Goal: Information Seeking & Learning: Learn about a topic

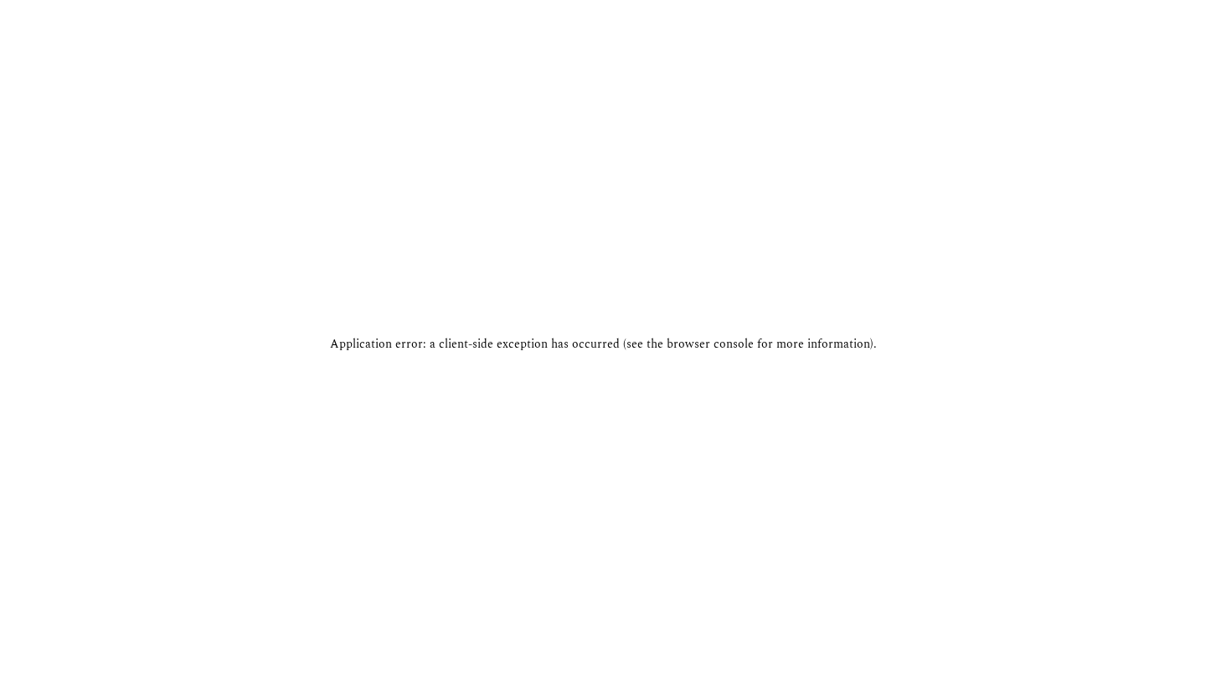
click at [983, 20] on div "Application error: a client-side exception has occurred (see the browser consol…" at bounding box center [603, 343] width 1206 height 687
click at [524, 0] on html at bounding box center [603, 0] width 1206 height 0
